Goal: Navigation & Orientation: Find specific page/section

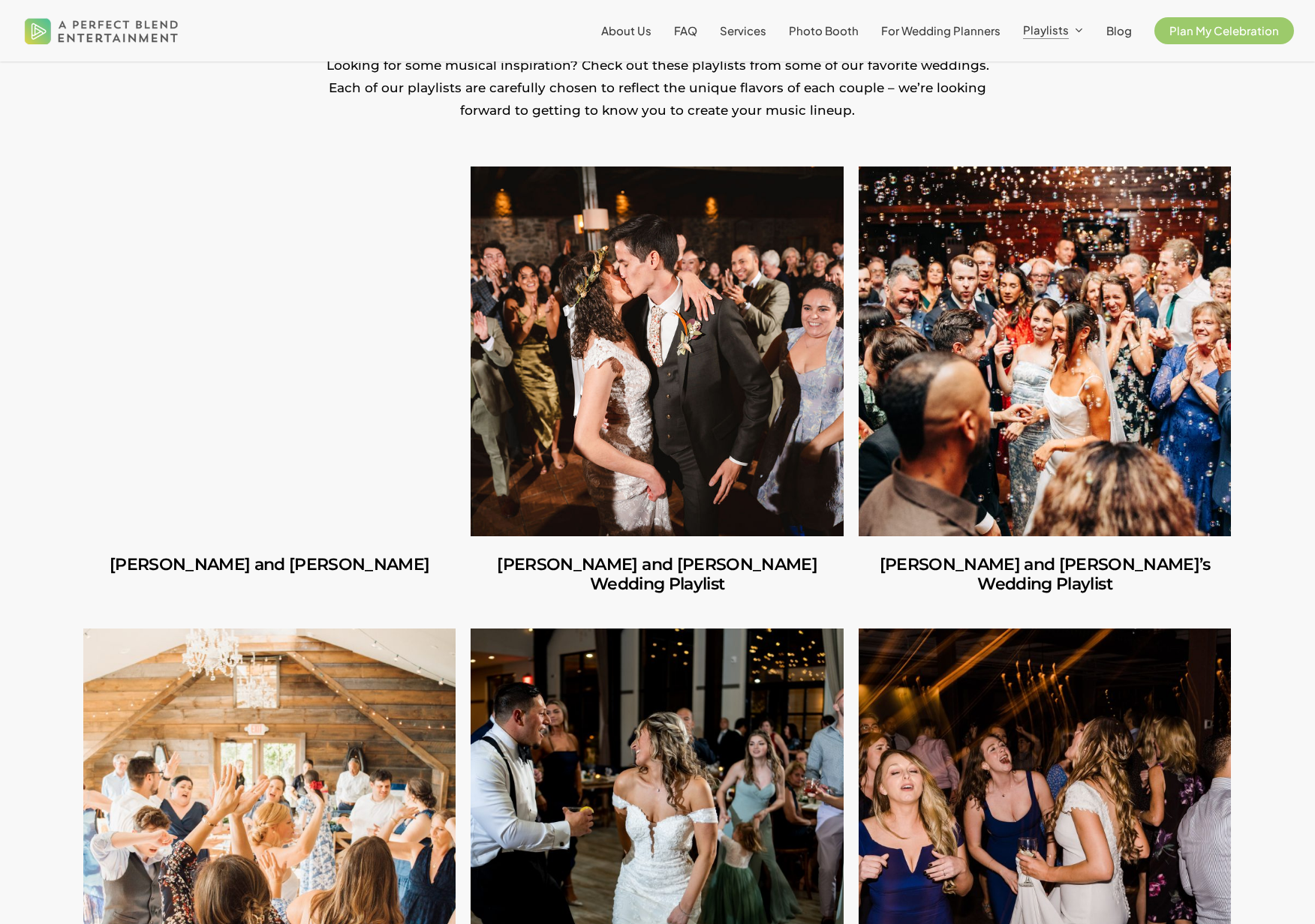
scroll to position [410, 0]
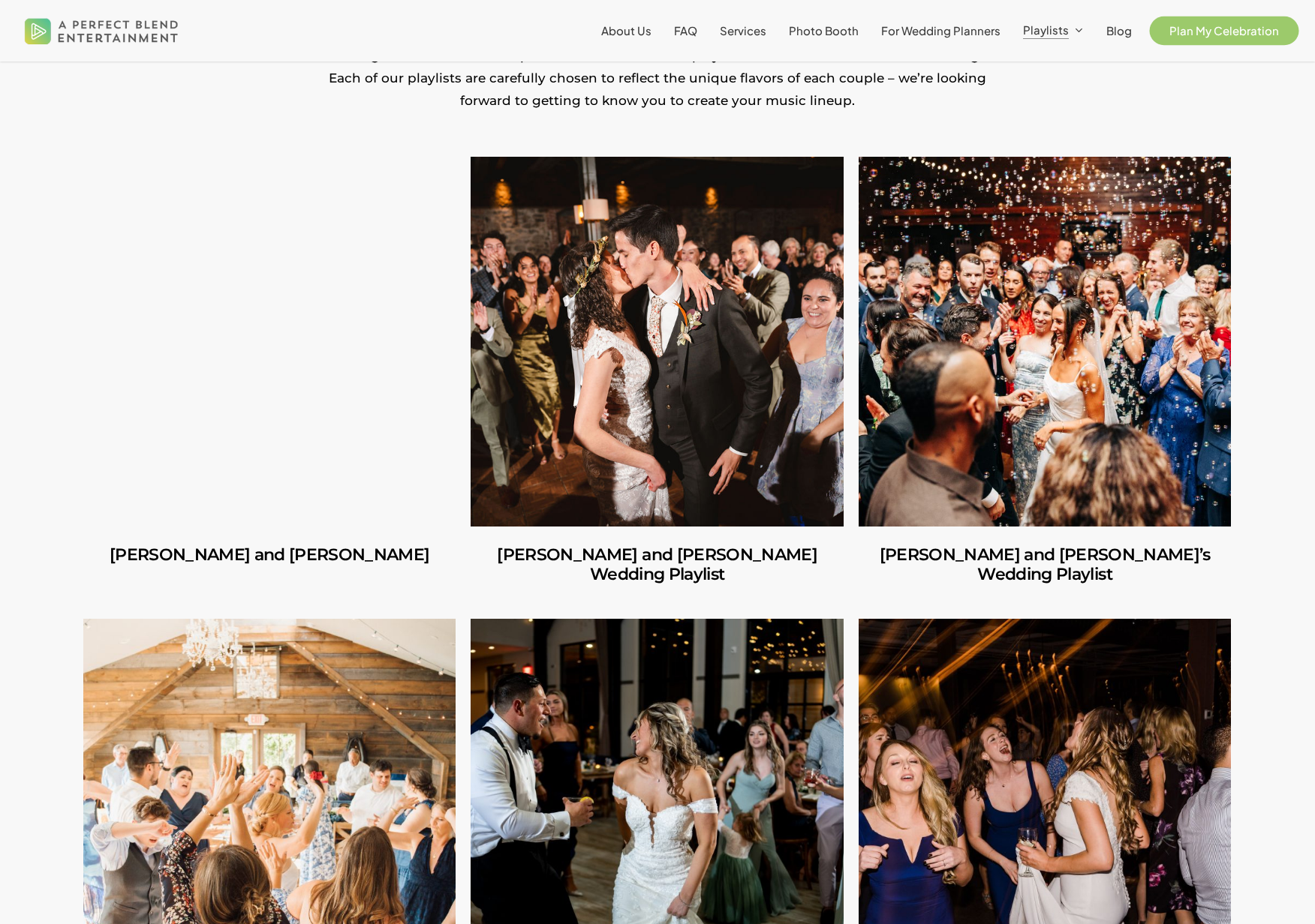
click at [1232, 30] on span "Plan My Celebration" at bounding box center [1223, 30] width 110 height 14
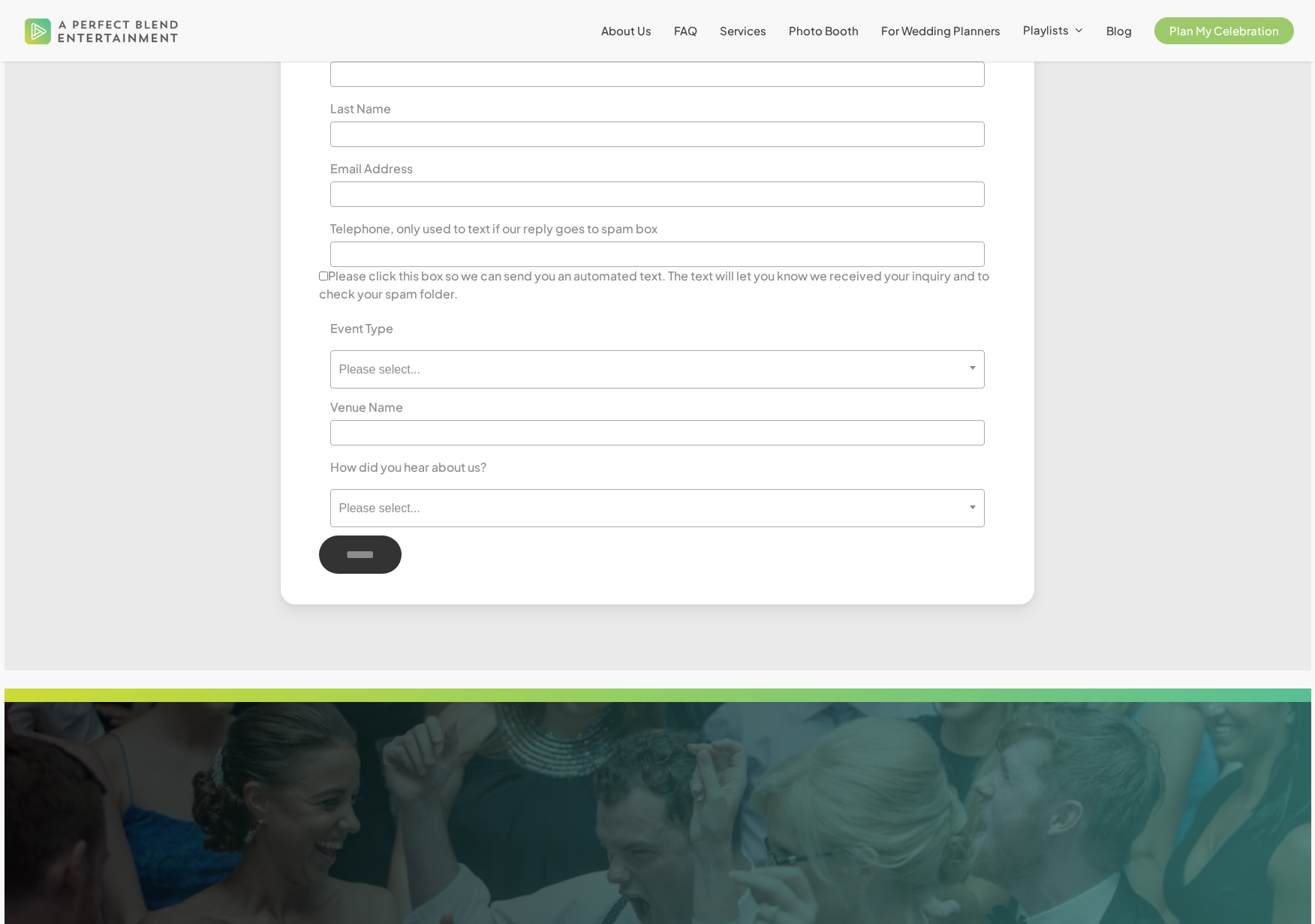
scroll to position [912, 0]
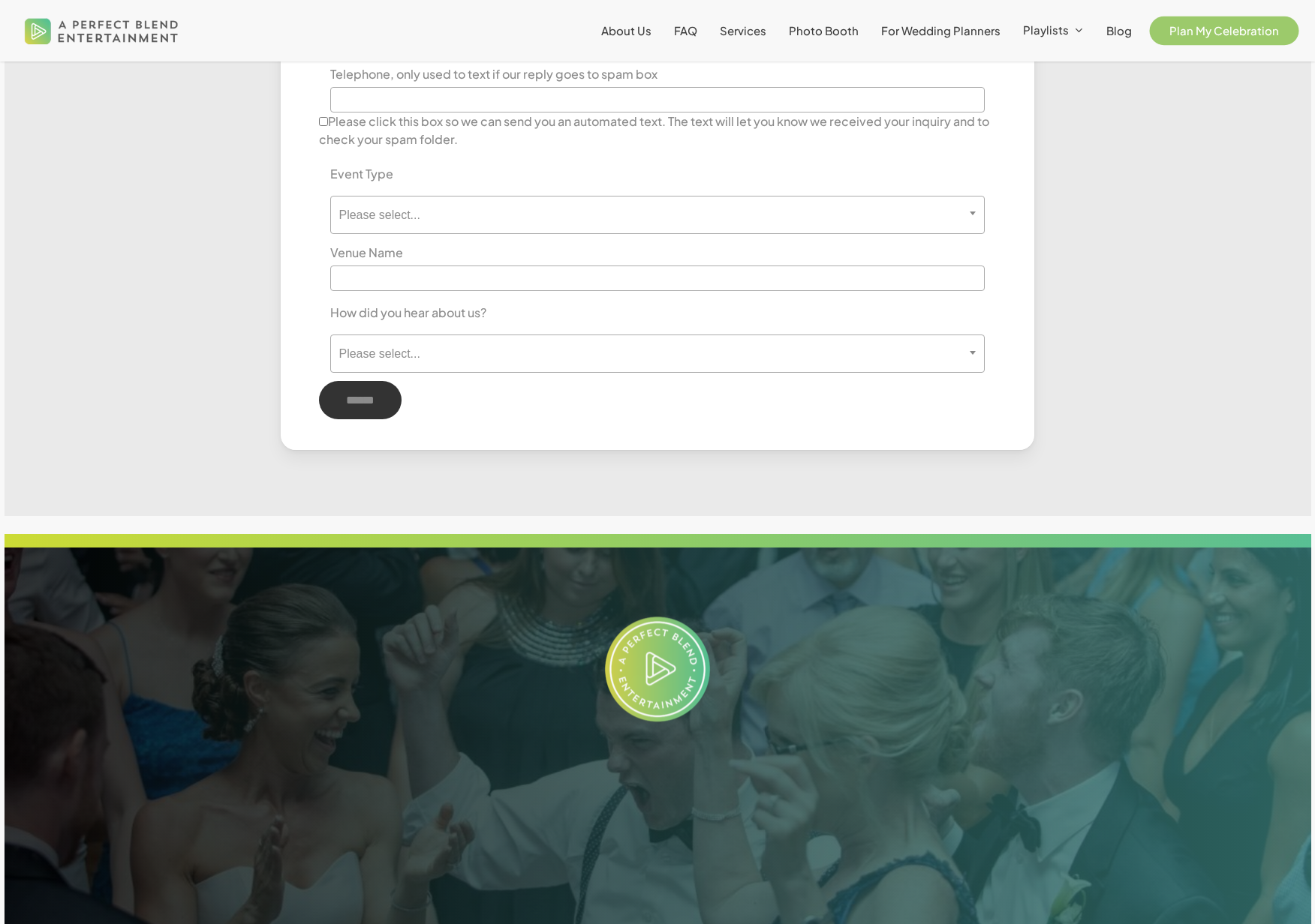
click at [1218, 29] on span "Plan My Celebration" at bounding box center [1223, 30] width 110 height 14
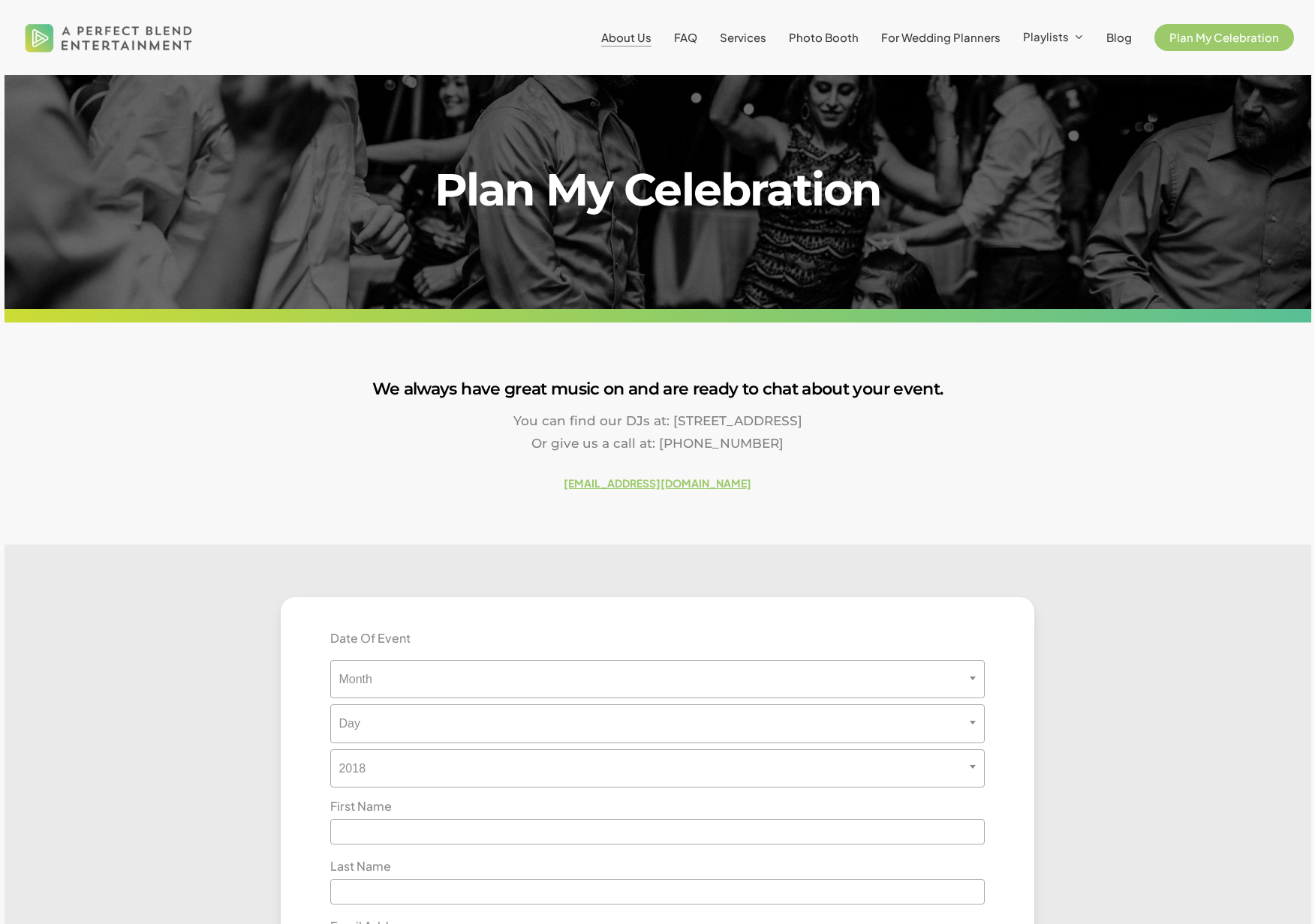
click at [645, 34] on span "About Us" at bounding box center [626, 37] width 50 height 14
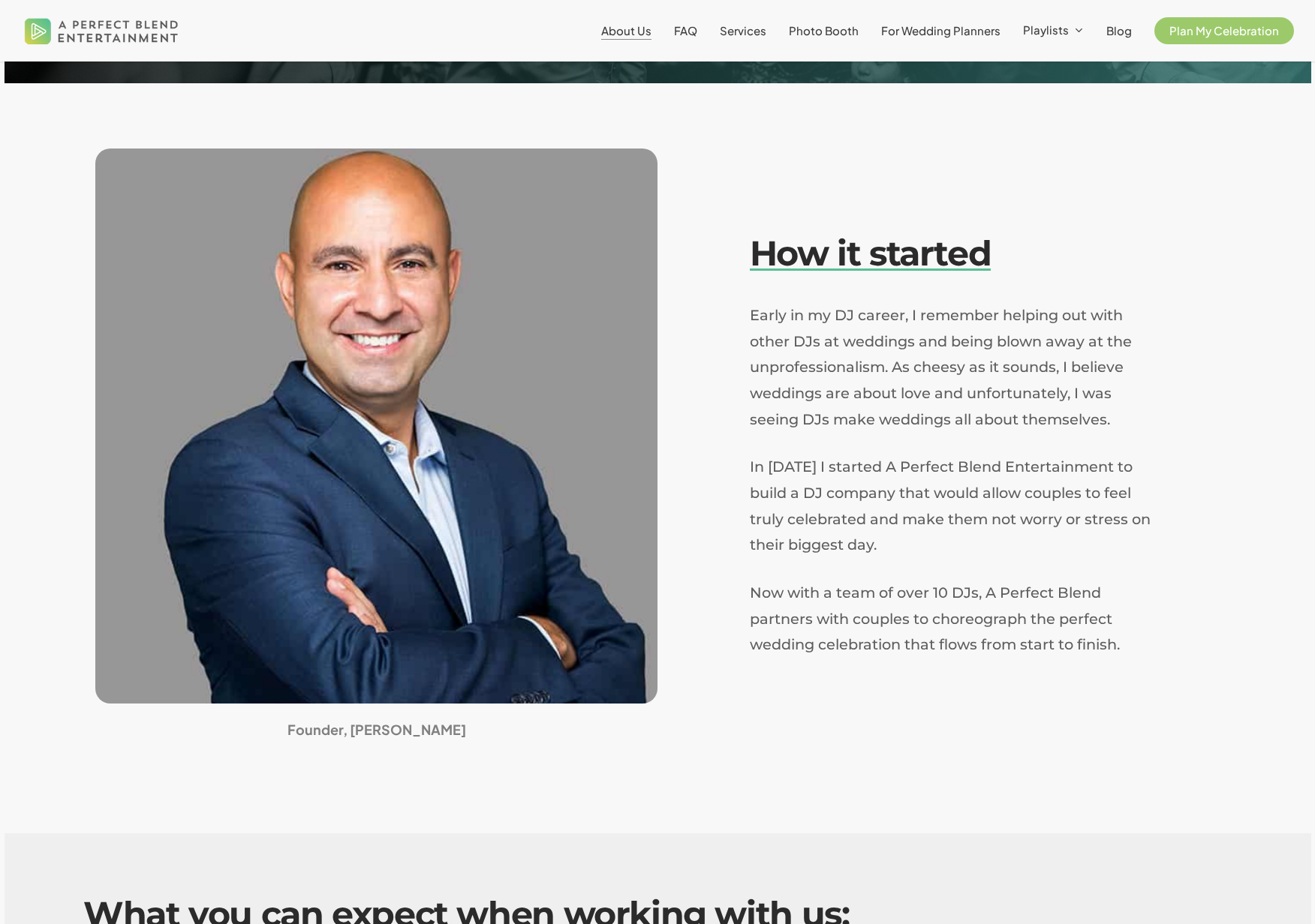
scroll to position [202, 0]
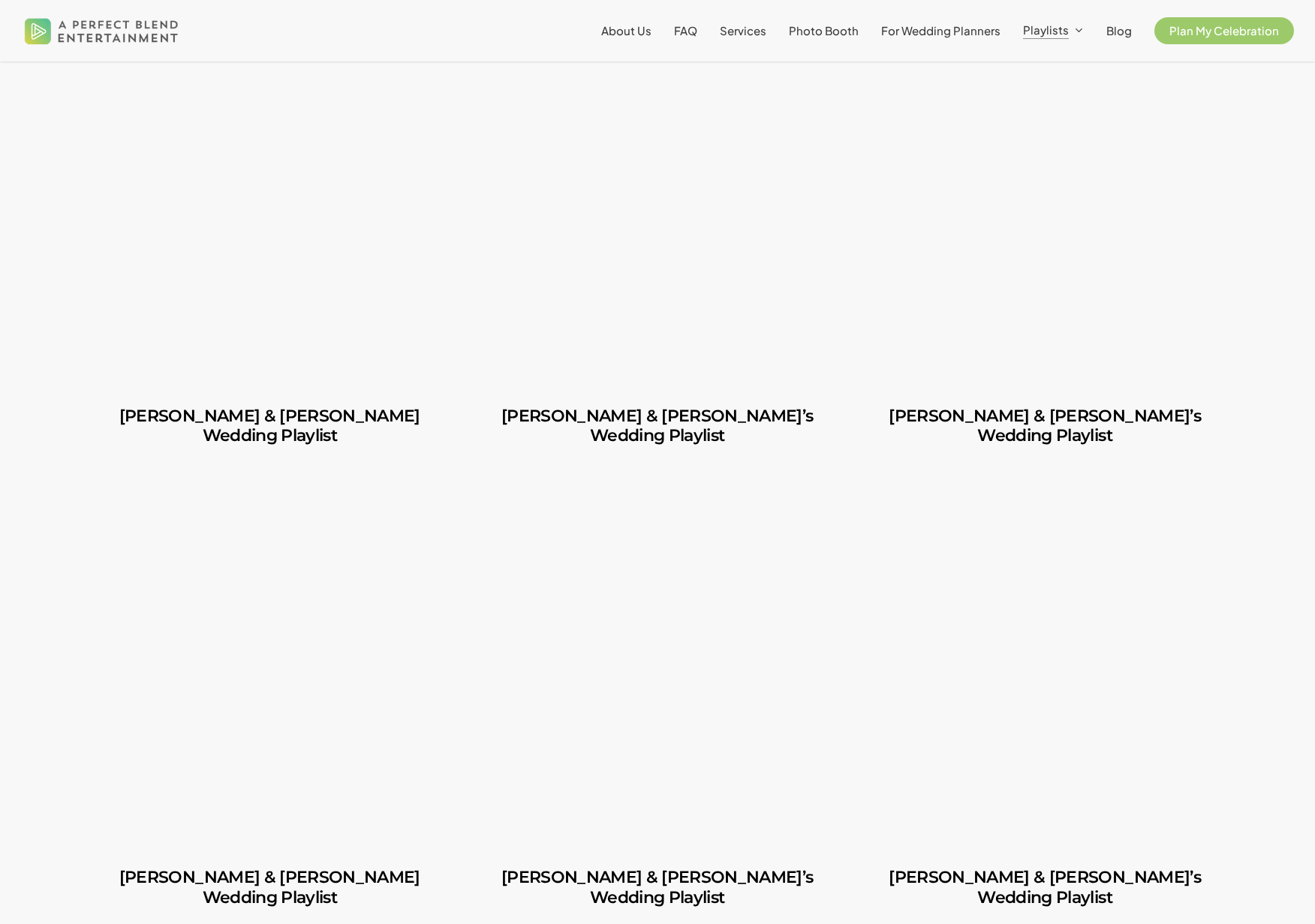
scroll to position [10558, 0]
